Goal: Find specific page/section: Find specific page/section

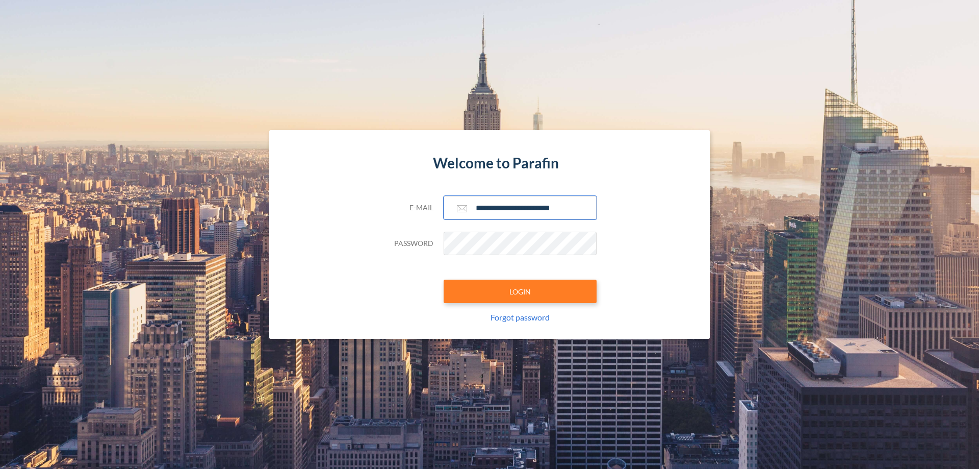
type input "**********"
click at [520, 291] on button "LOGIN" at bounding box center [520, 290] width 153 height 23
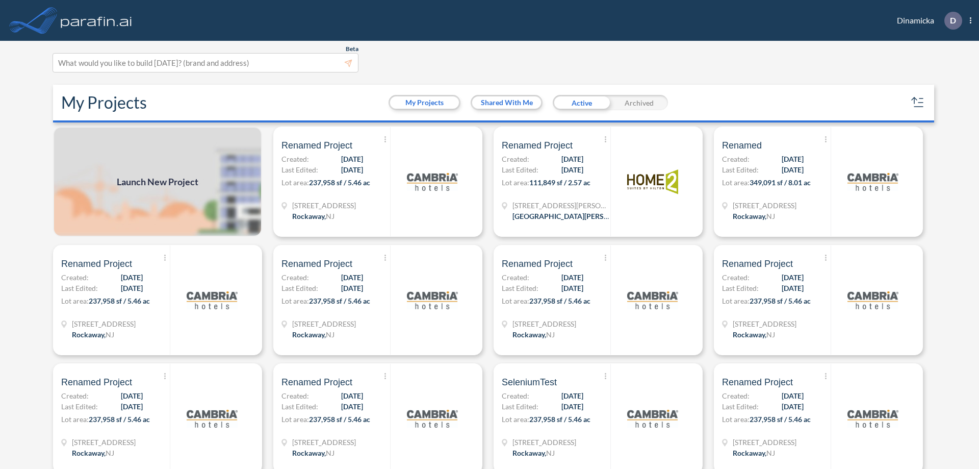
scroll to position [3, 0]
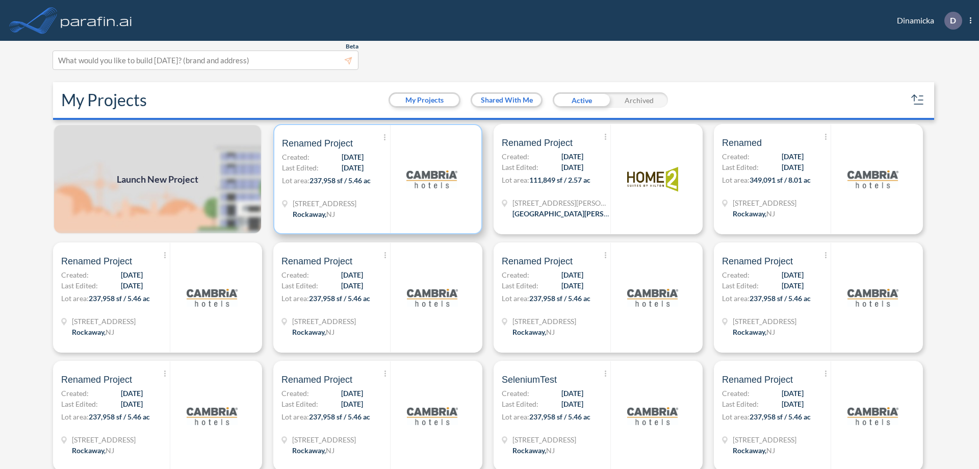
click at [376, 179] on p "Lot area: 237,958 sf / 5.46 ac" at bounding box center [336, 182] width 108 height 15
